Goal: Register for event/course

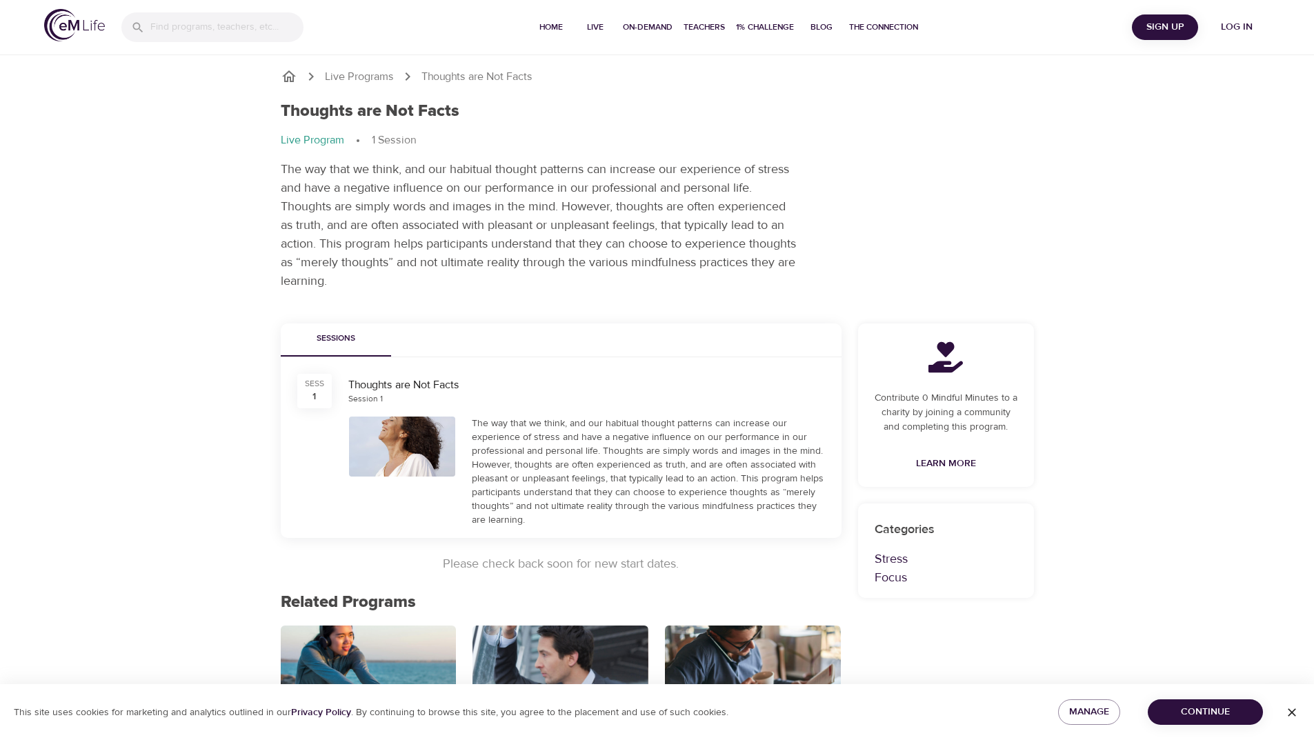
click at [1168, 25] on span "Sign Up" at bounding box center [1164, 27] width 55 height 17
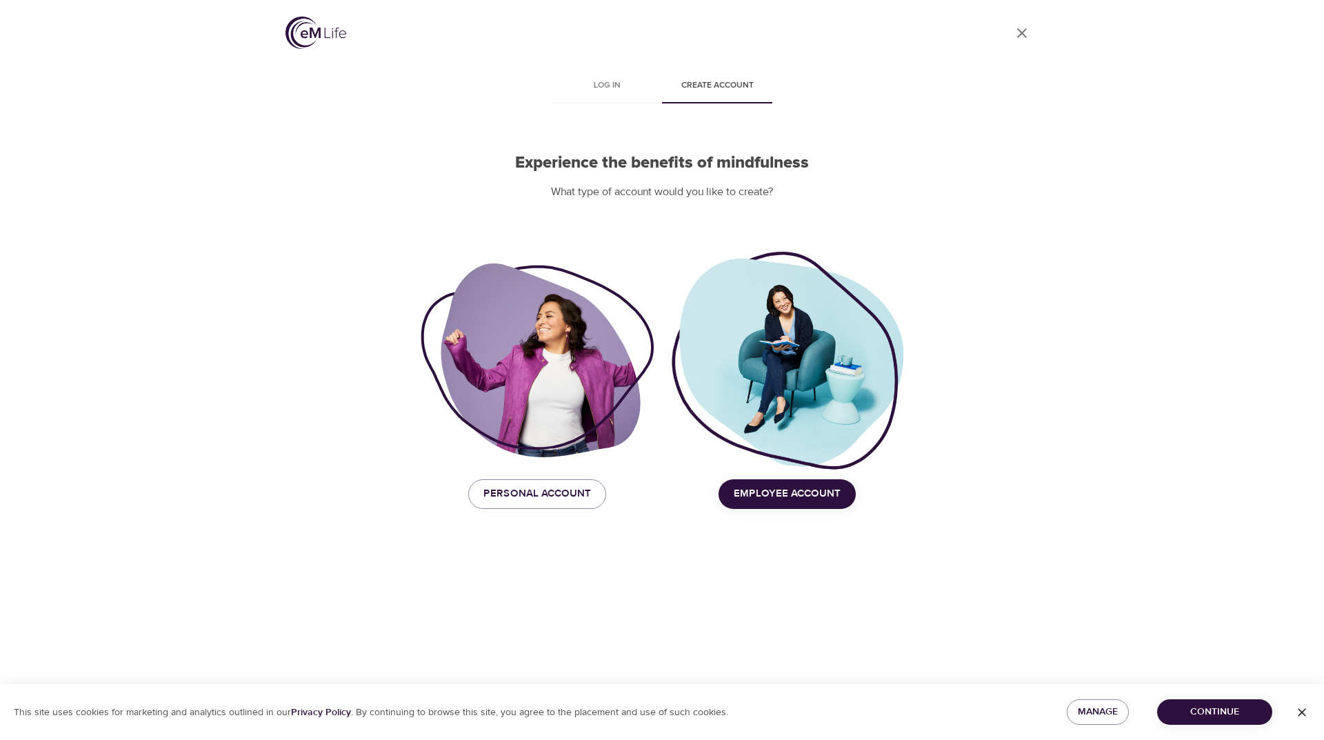
click at [785, 493] on span "Employee Account" at bounding box center [787, 494] width 107 height 18
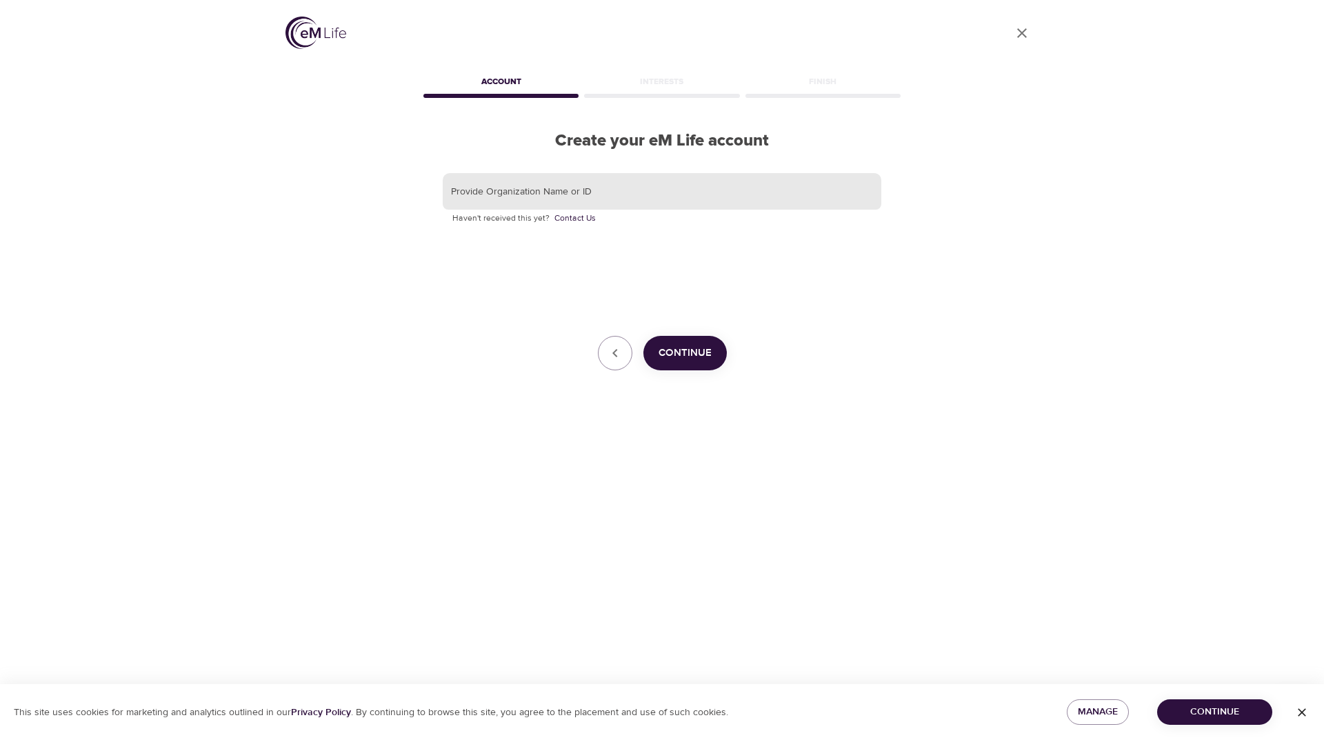
click at [621, 194] on input "text" at bounding box center [662, 191] width 439 height 37
click at [694, 353] on span "Continue" at bounding box center [685, 353] width 53 height 18
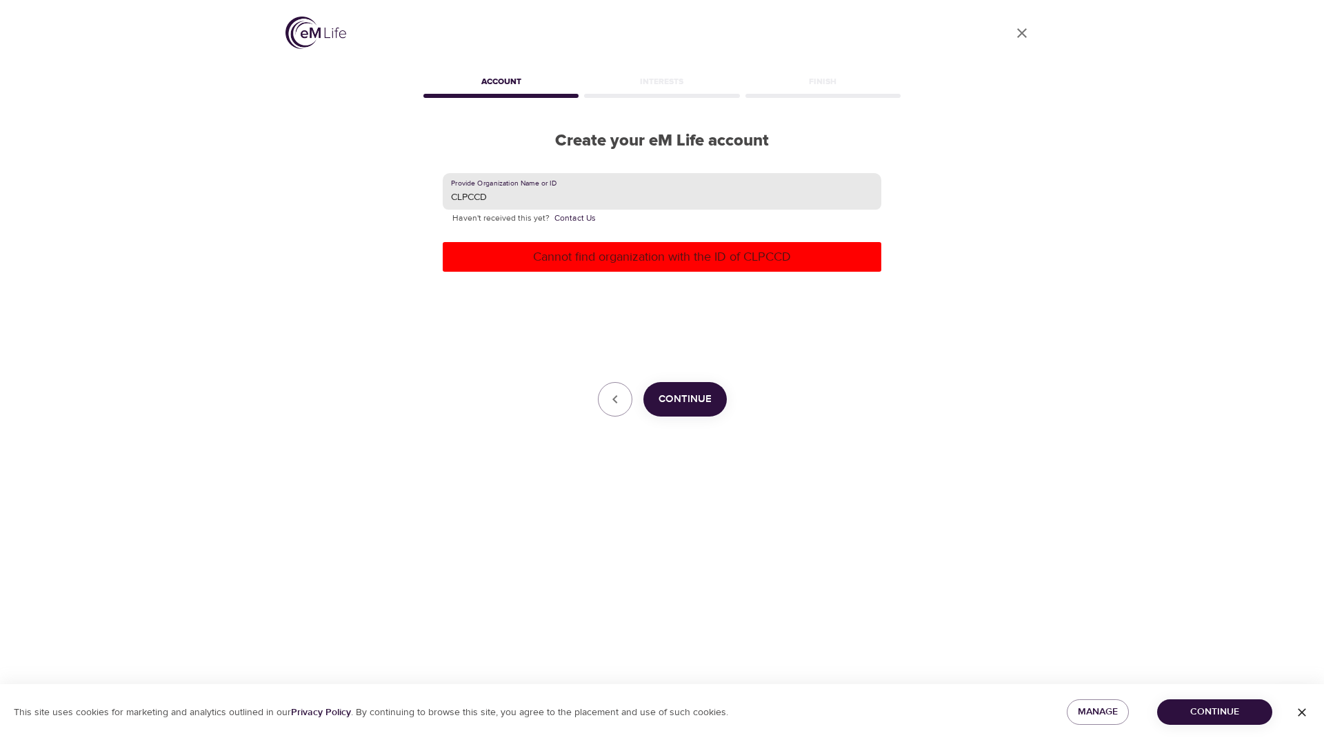
drag, startPoint x: 550, startPoint y: 199, endPoint x: 411, endPoint y: 192, distance: 139.4
click at [411, 192] on div "User Profile Account Interests Finish Create your eM Life account Provide Organ…" at bounding box center [662, 370] width 786 height 740
type input "Chabot College"
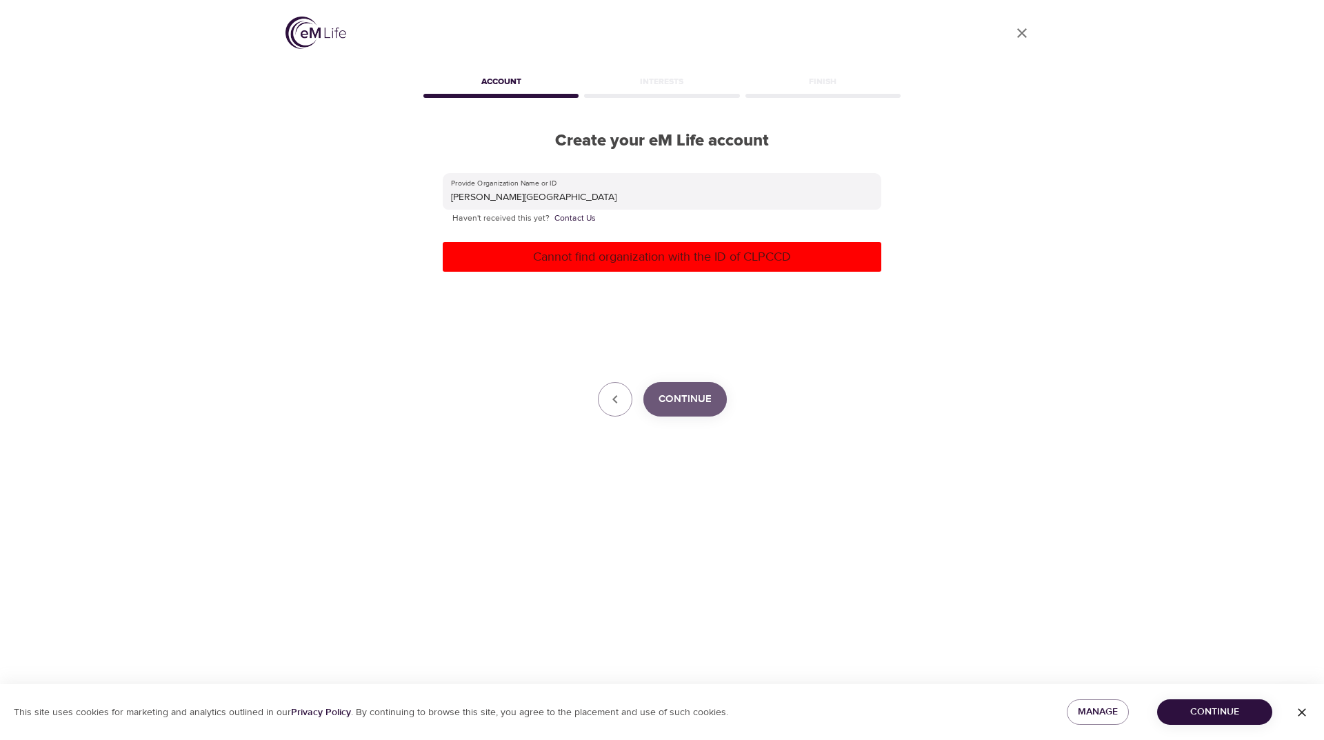
drag, startPoint x: 705, startPoint y: 405, endPoint x: 788, endPoint y: 442, distance: 91.4
click at [705, 406] on span "Continue" at bounding box center [685, 399] width 53 height 18
